Goal: Check status: Check status

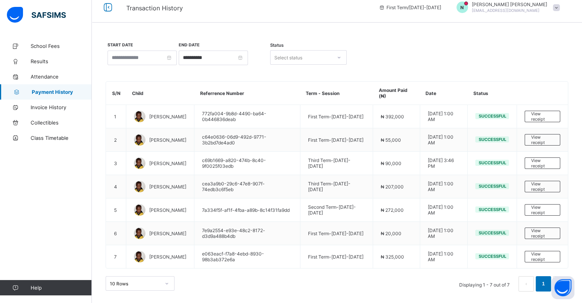
scroll to position [8, 0]
click at [46, 47] on span "School Fees" at bounding box center [61, 46] width 61 height 6
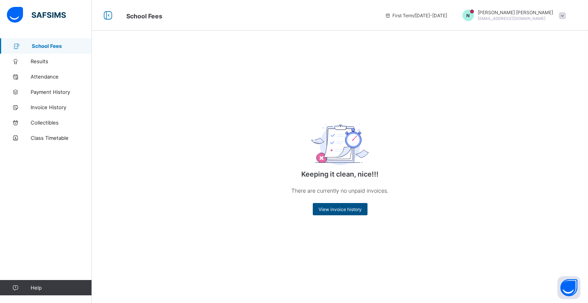
click at [343, 205] on div "View invoice history" at bounding box center [340, 209] width 55 height 12
click at [333, 216] on div "Keeping it clean, nice!!! There are currently no unpaid invoices. View invoice …" at bounding box center [339, 162] width 153 height 121
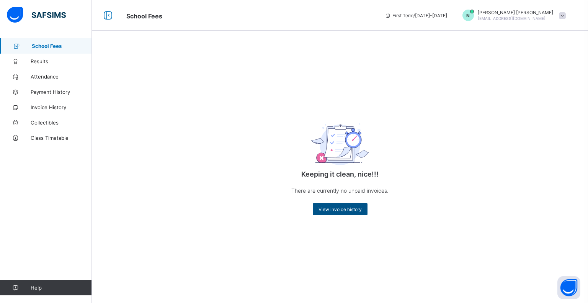
click at [334, 209] on span "View invoice history" at bounding box center [339, 209] width 43 height 6
